Goal: Task Accomplishment & Management: Complete application form

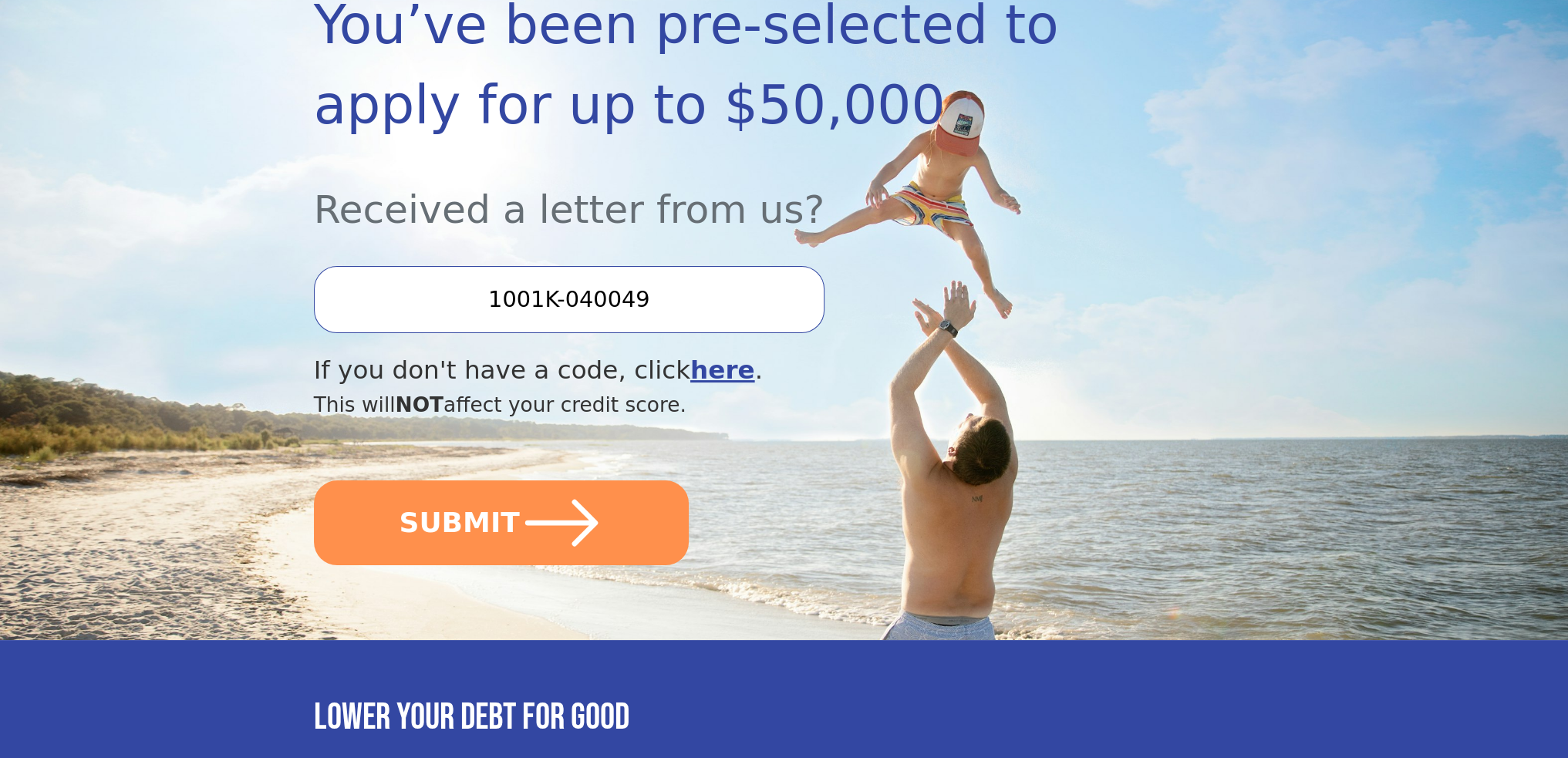
scroll to position [249, 0]
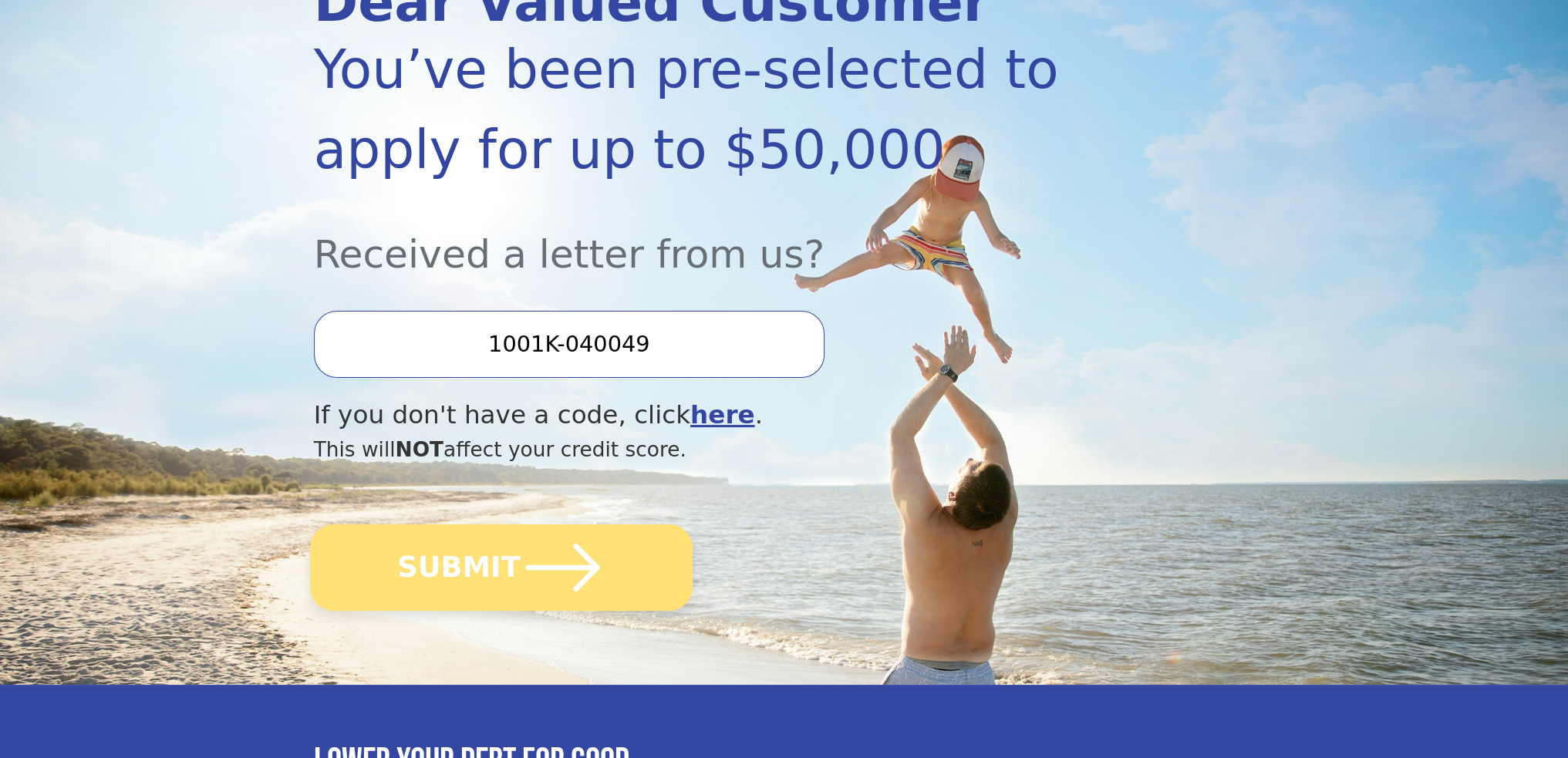
click at [527, 574] on icon "submit" at bounding box center [561, 567] width 84 height 84
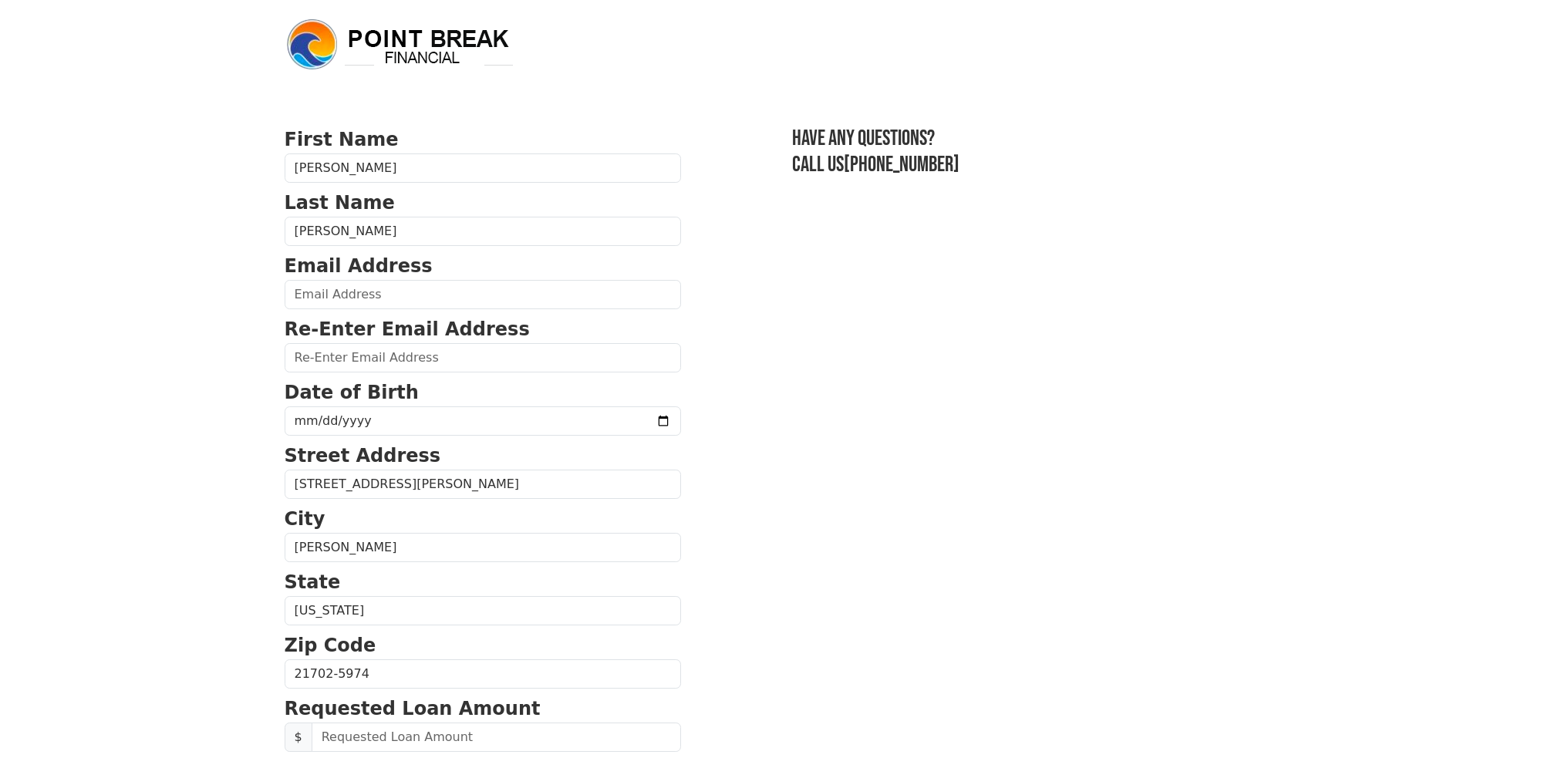
scroll to position [77, 0]
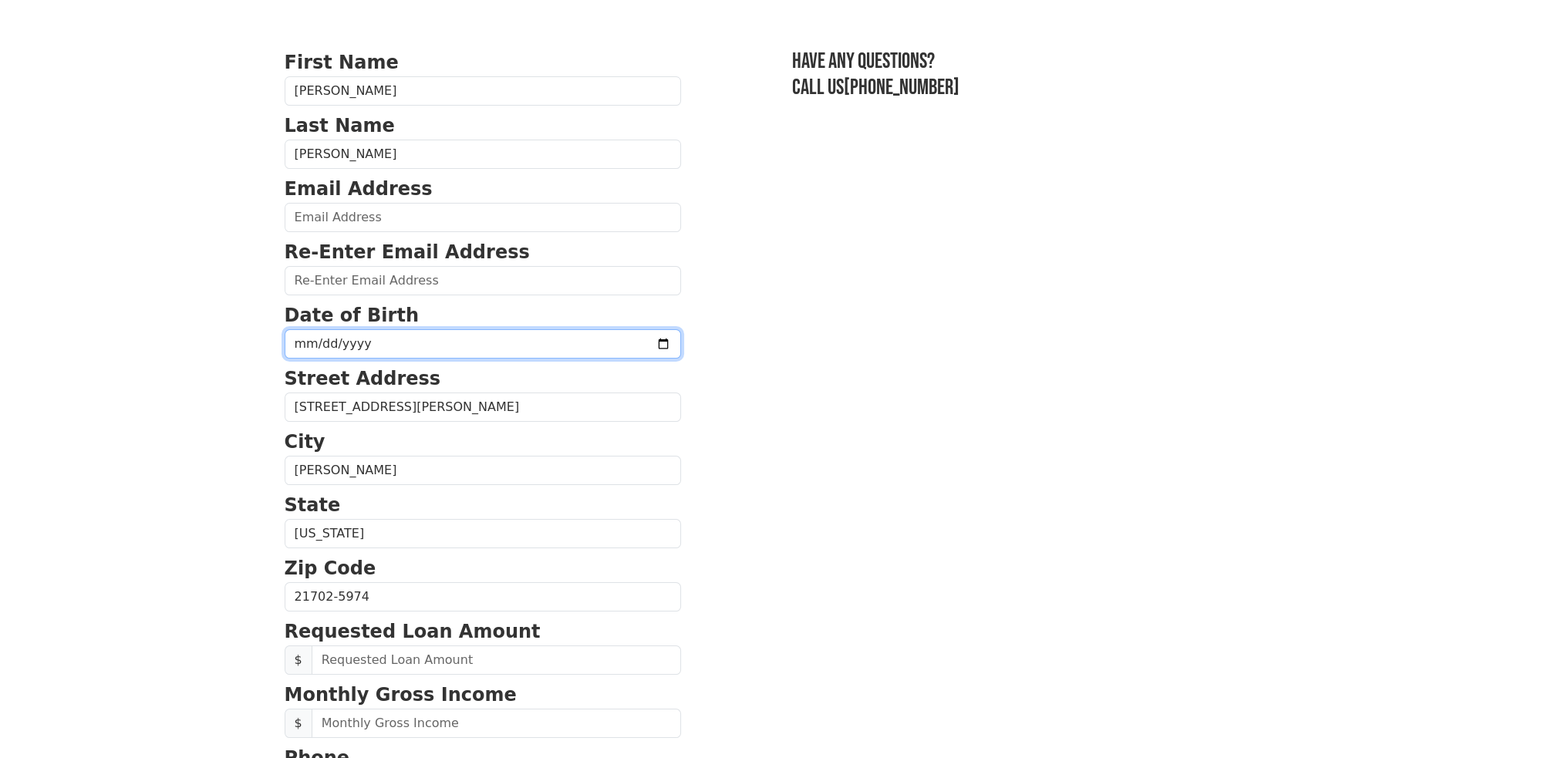
click at [409, 350] on input "date" at bounding box center [482, 344] width 396 height 30
click at [617, 343] on input "date" at bounding box center [482, 344] width 396 height 30
click at [377, 345] on input "date" at bounding box center [482, 344] width 396 height 30
type input "1969-08-30"
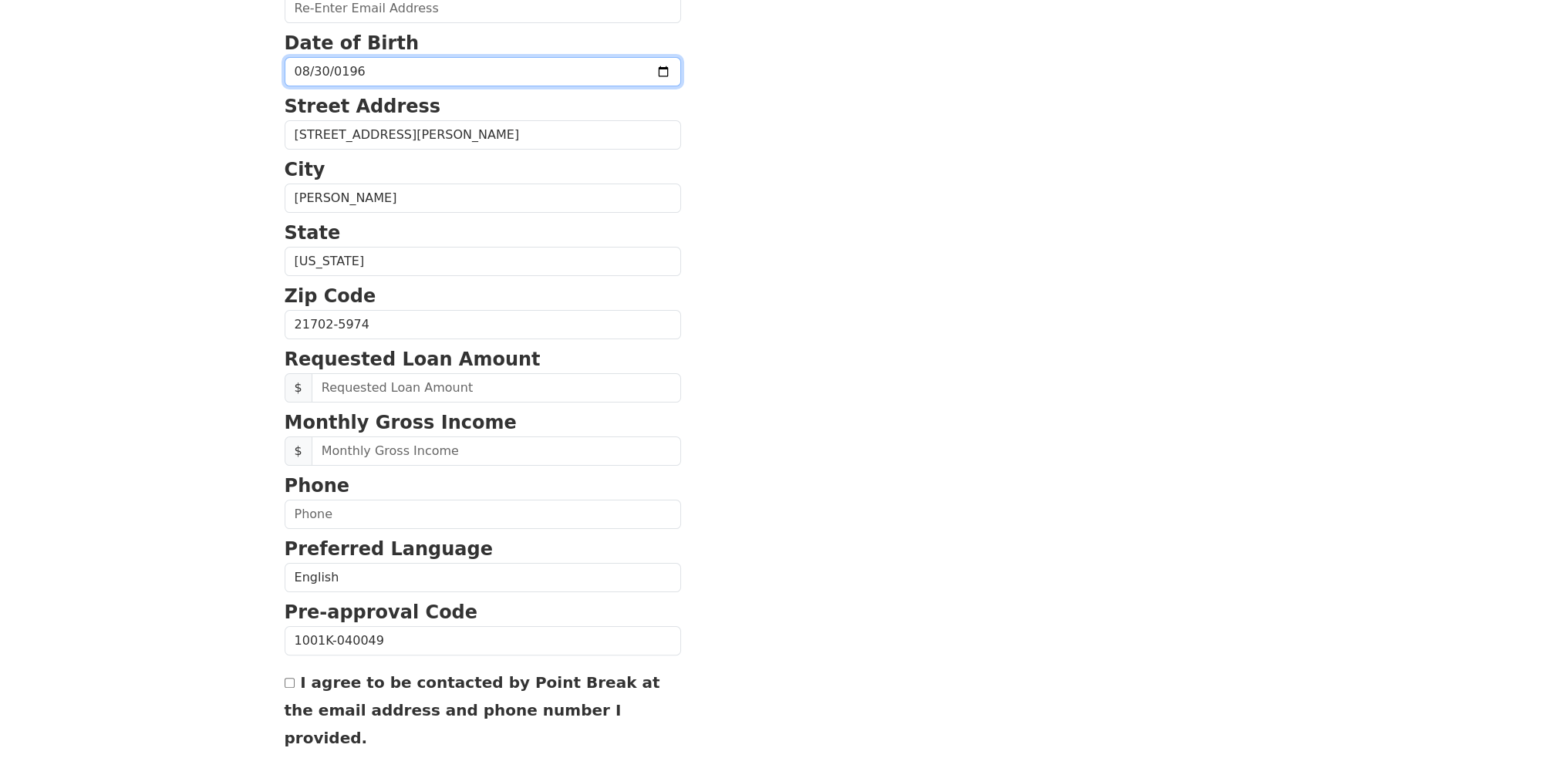
scroll to position [464, 0]
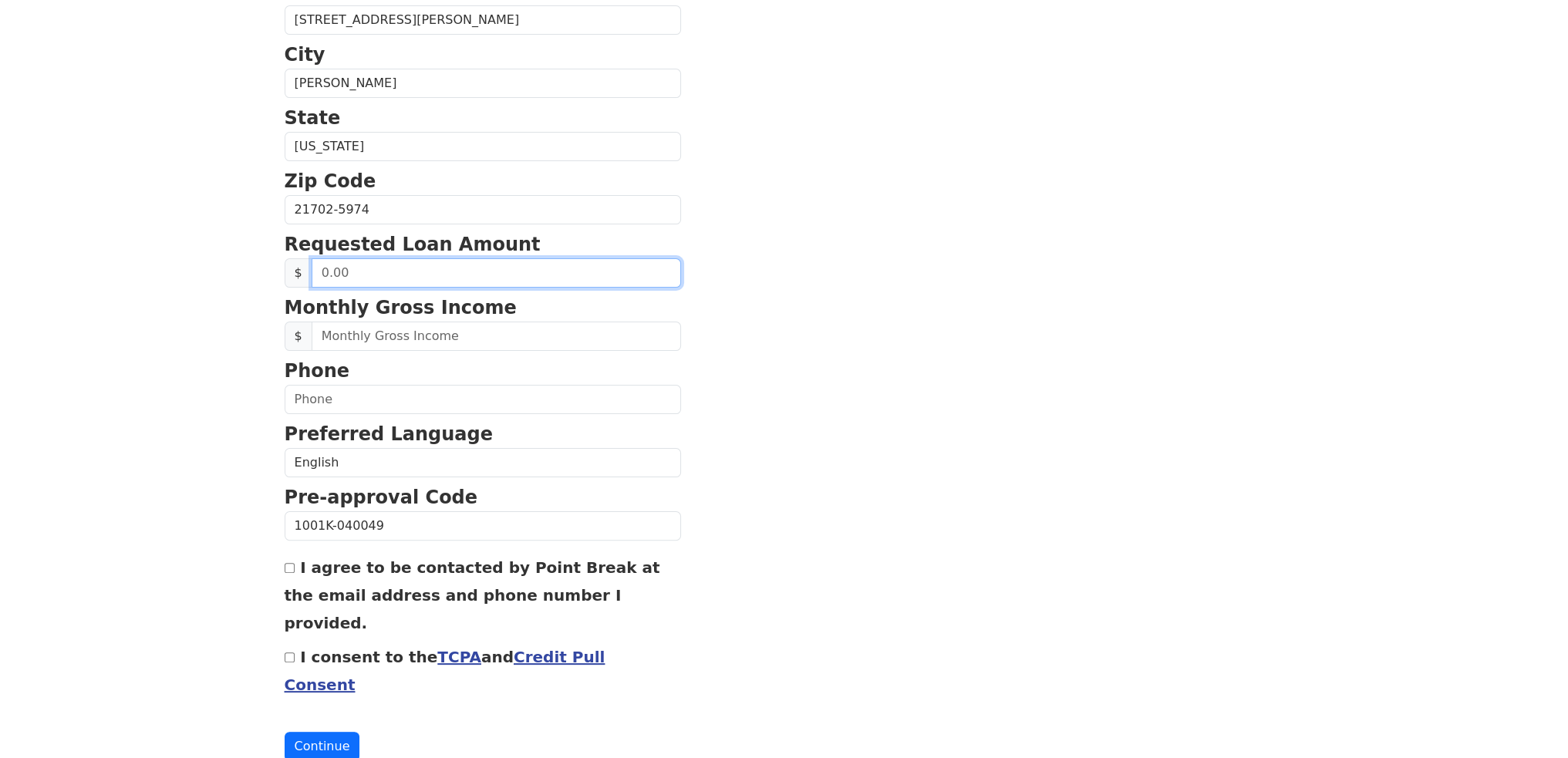
click at [386, 262] on input "text" at bounding box center [496, 273] width 369 height 30
drag, startPoint x: 326, startPoint y: 263, endPoint x: 267, endPoint y: 267, distance: 59.1
type input "50,000.00"
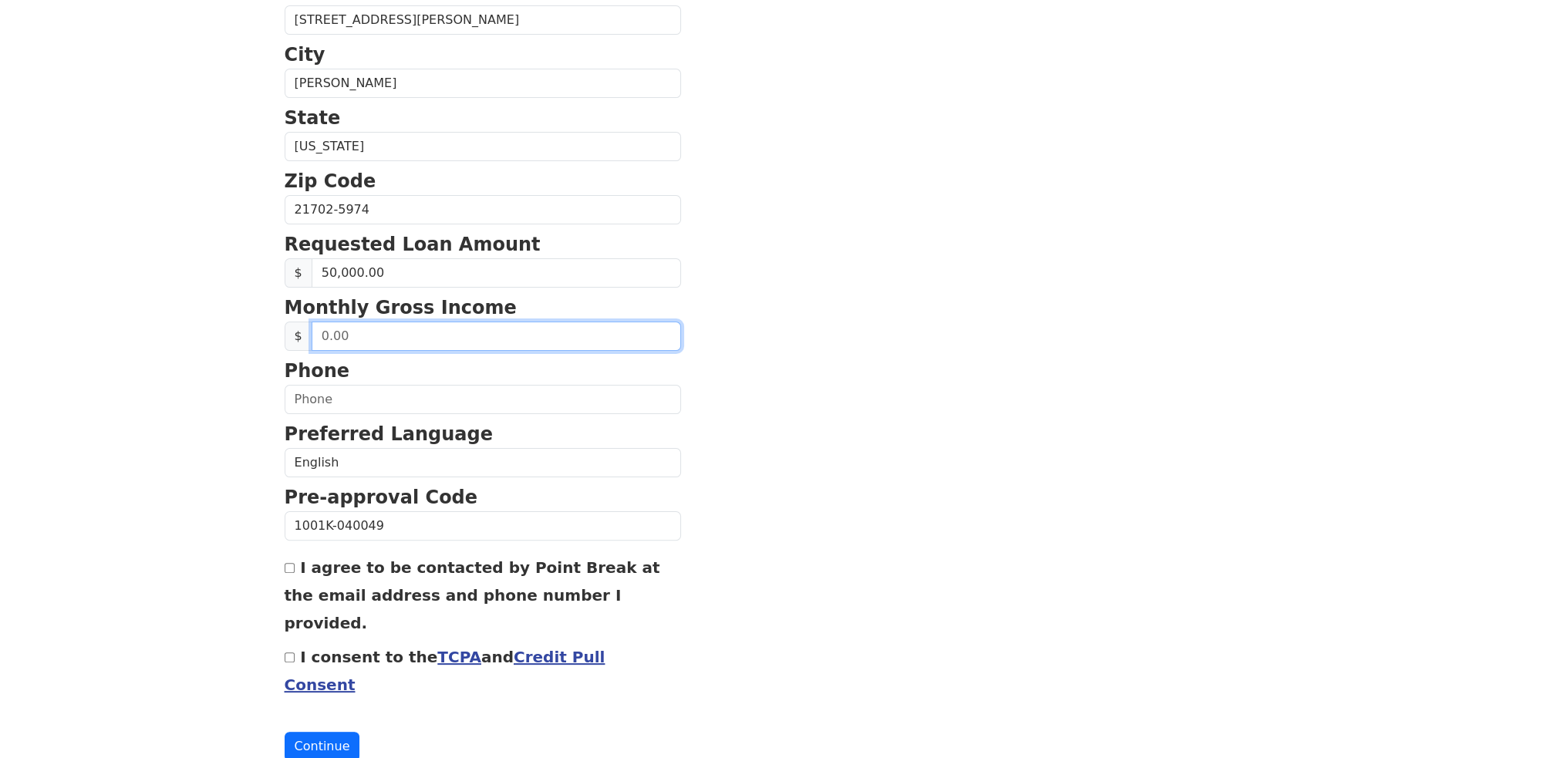
click at [423, 339] on input "text" at bounding box center [496, 337] width 369 height 30
drag, startPoint x: 417, startPoint y: 331, endPoint x: 231, endPoint y: 354, distance: 187.4
type input "14,000.00"
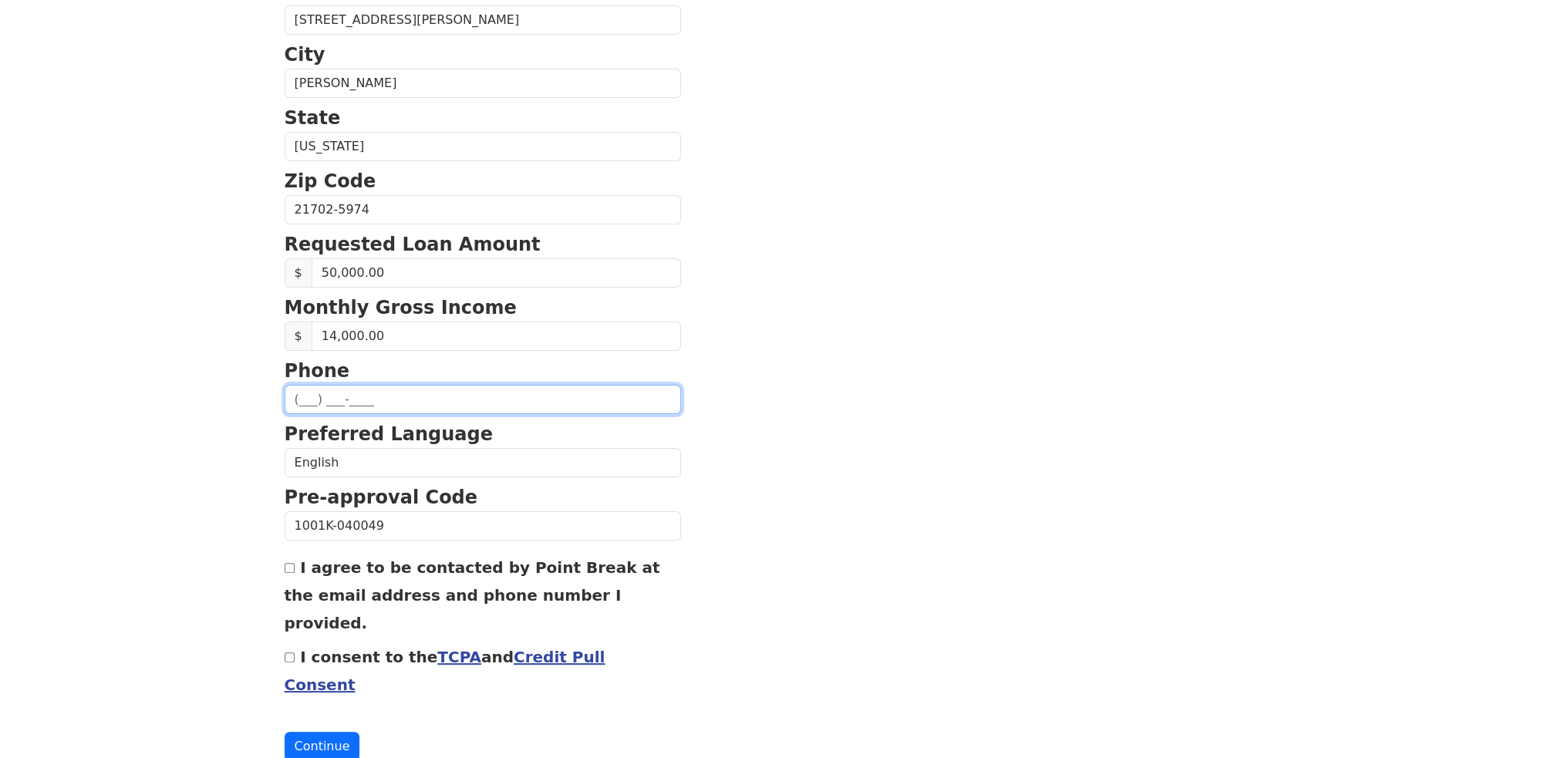
click at [377, 396] on input "text" at bounding box center [482, 400] width 396 height 30
type input "(240) 893-0623"
type input "alaina.earl123@gmail.com"
type input "(240) 893-0623"
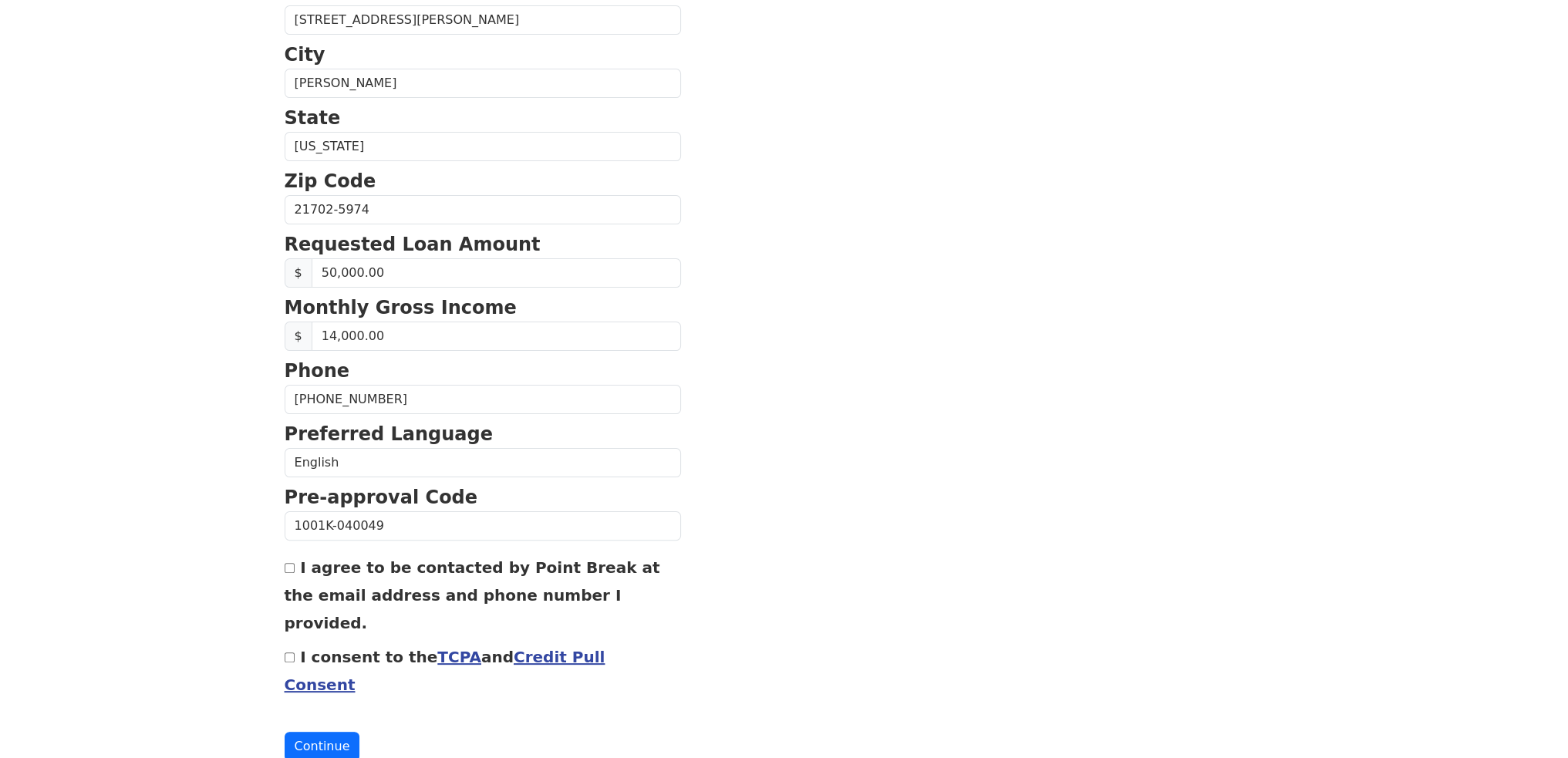
click at [290, 563] on input "I agree to be contacted by Point Break at the email address and phone number I …" at bounding box center [289, 568] width 10 height 10
checkbox input "true"
drag, startPoint x: 290, startPoint y: 624, endPoint x: 293, endPoint y: 642, distance: 18.2
click at [290, 652] on input "I consent to the TCPA and Credit Pull Consent" at bounding box center [289, 657] width 10 height 10
checkbox input "true"
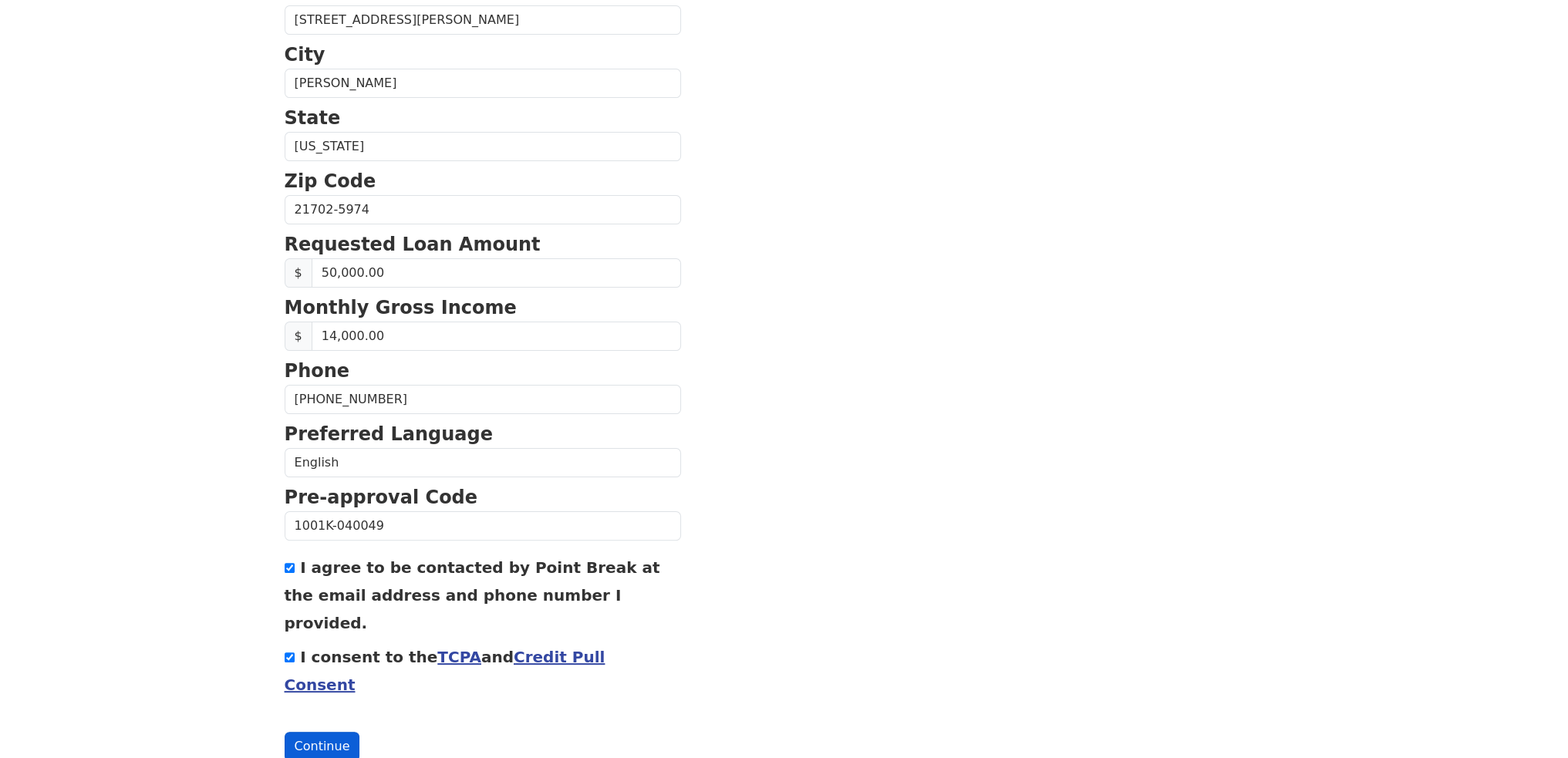
click at [312, 732] on button "Continue" at bounding box center [322, 747] width 75 height 30
